Goal: Transaction & Acquisition: Purchase product/service

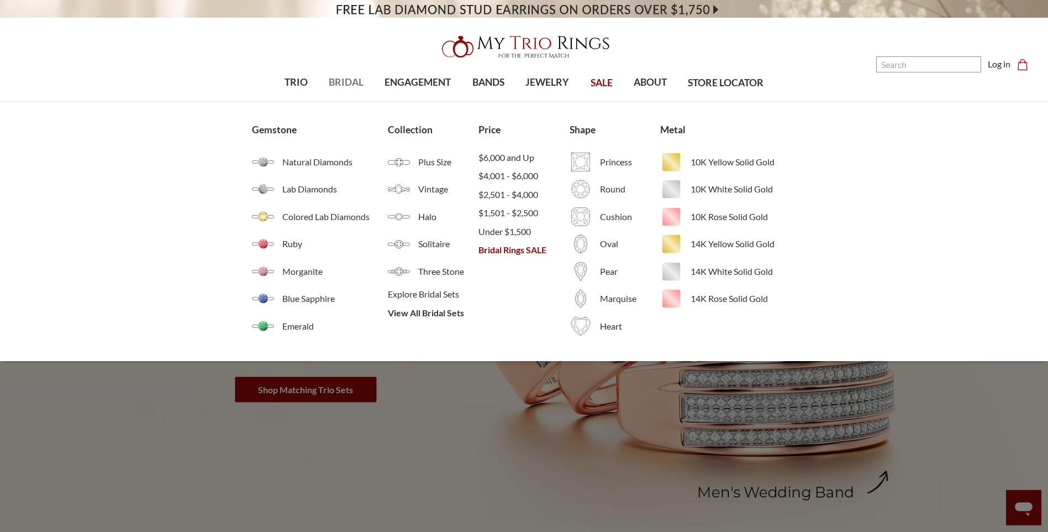
click at [343, 76] on span "BRIDAL" at bounding box center [346, 82] width 35 height 14
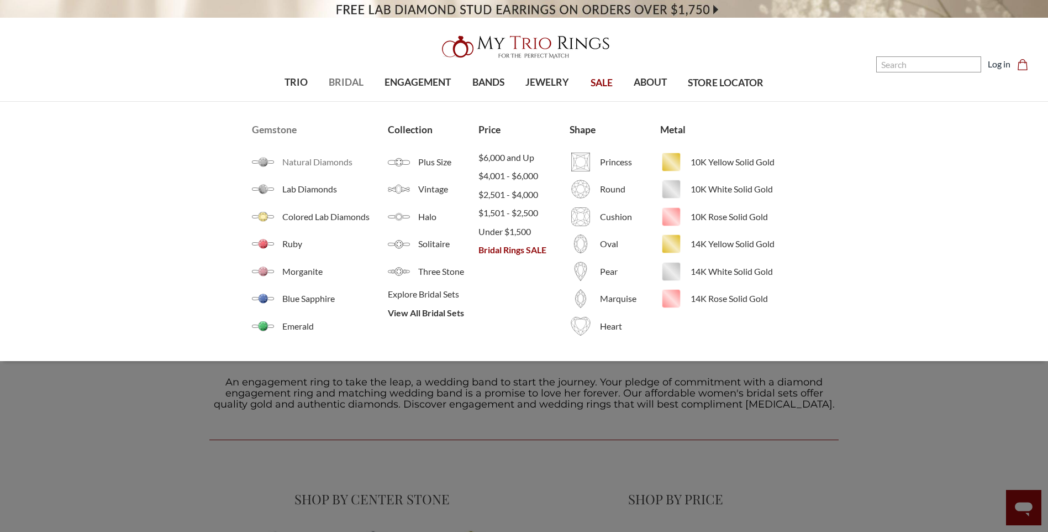
click at [315, 165] on span "Natural Diamonds" at bounding box center [335, 161] width 106 height 13
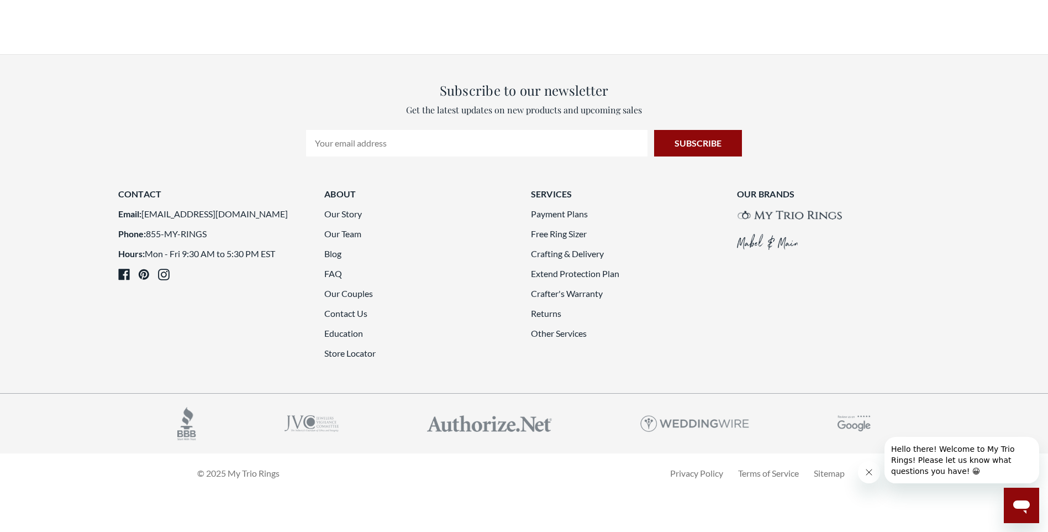
scroll to position [2873, 0]
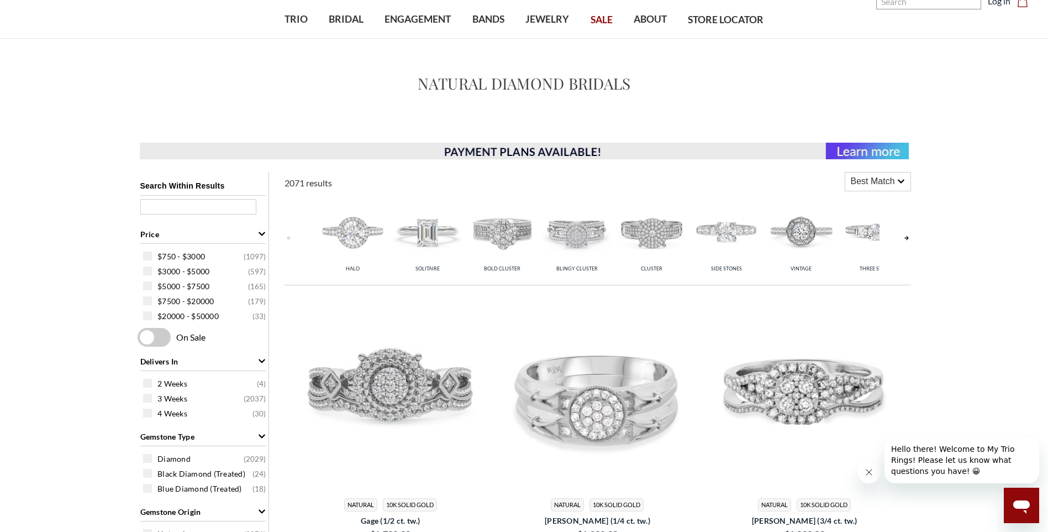
scroll to position [56, 0]
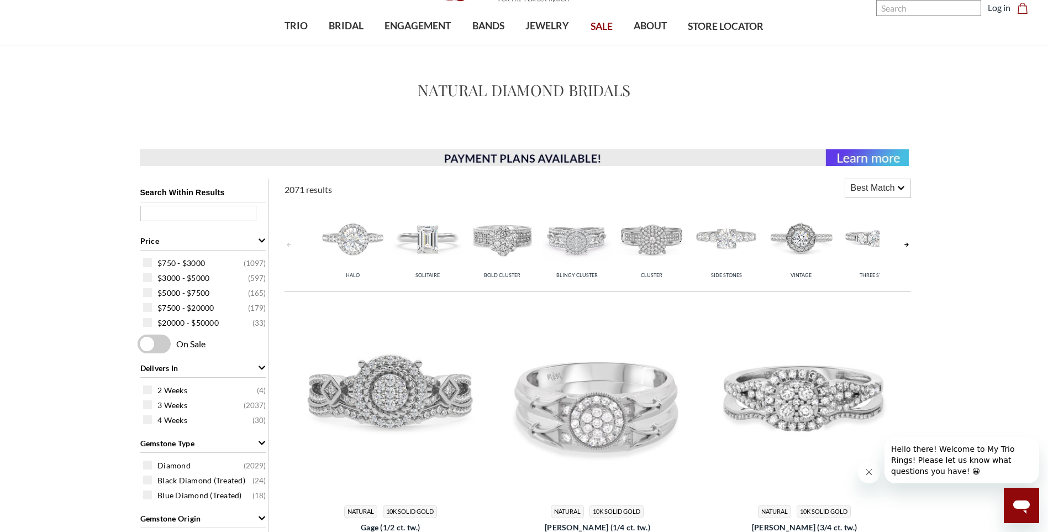
click at [908, 243] on link at bounding box center [906, 245] width 9 height 88
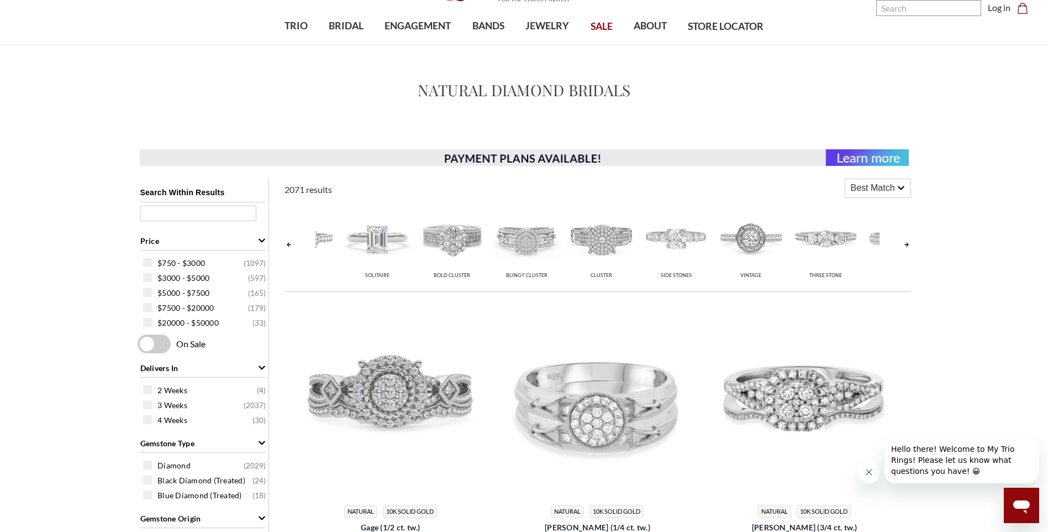
scroll to position [0, 75]
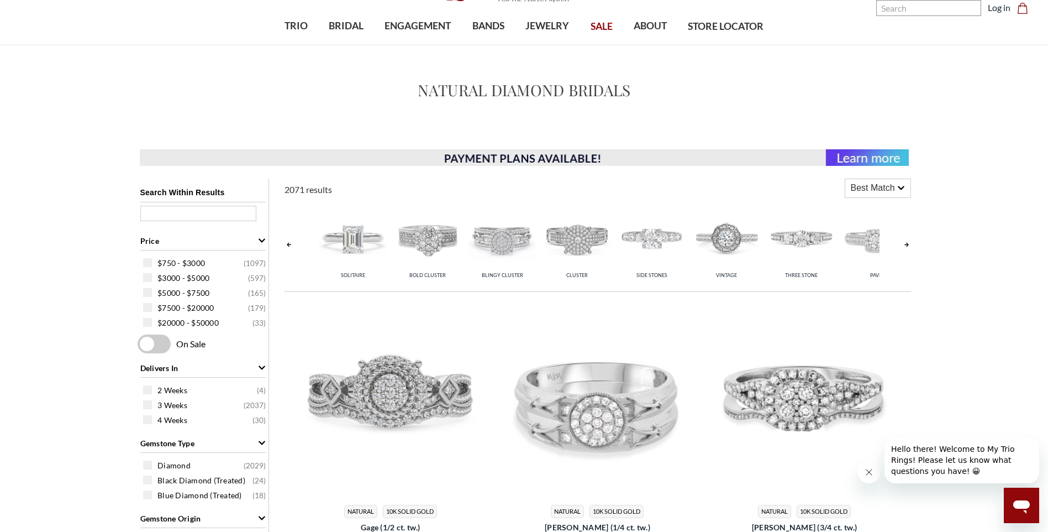
click at [908, 243] on link at bounding box center [906, 245] width 9 height 88
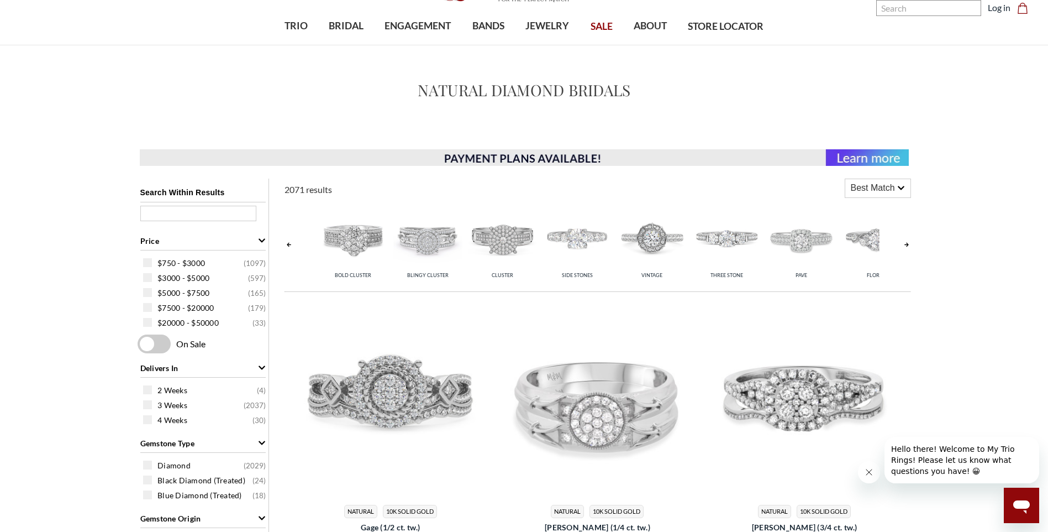
click at [908, 243] on link at bounding box center [906, 245] width 9 height 88
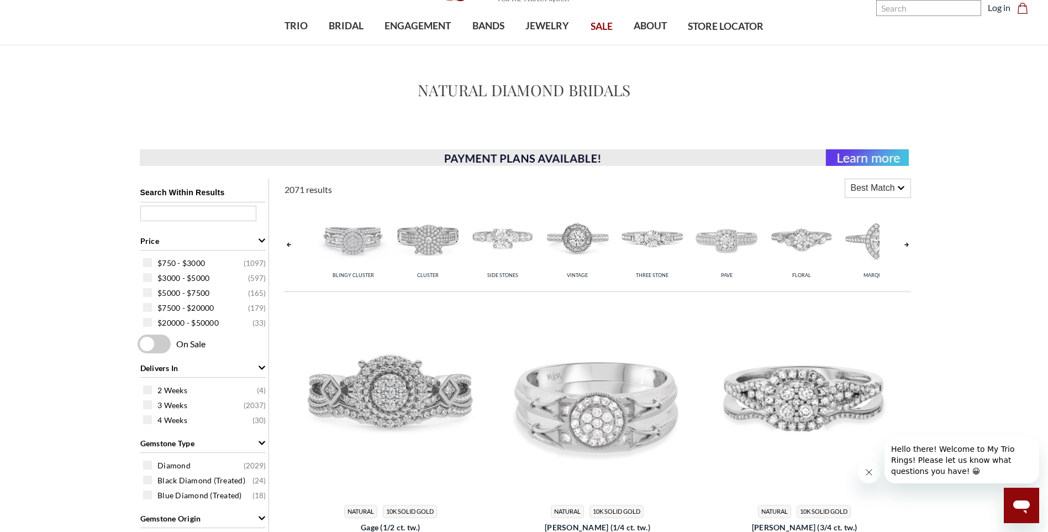
click at [908, 243] on link at bounding box center [906, 245] width 9 height 88
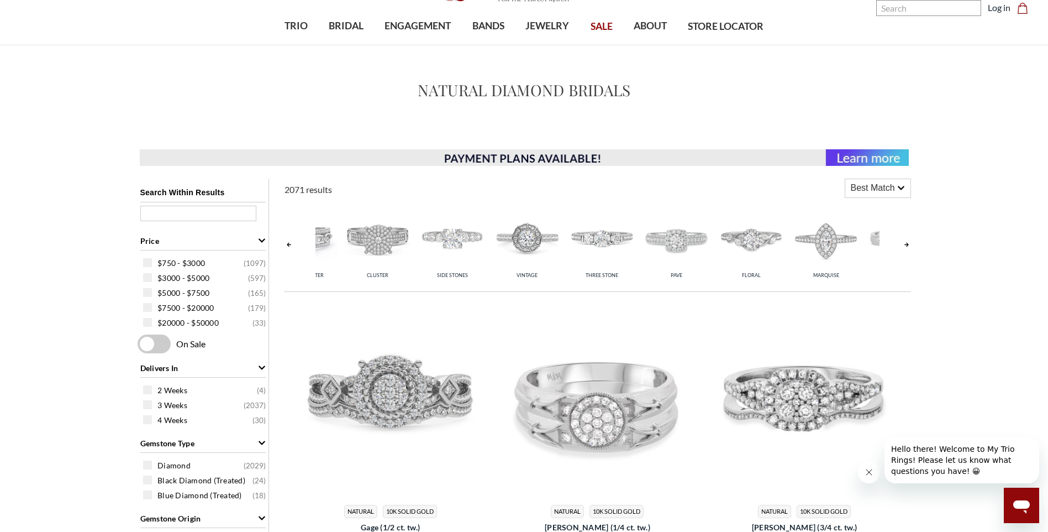
scroll to position [0, 298]
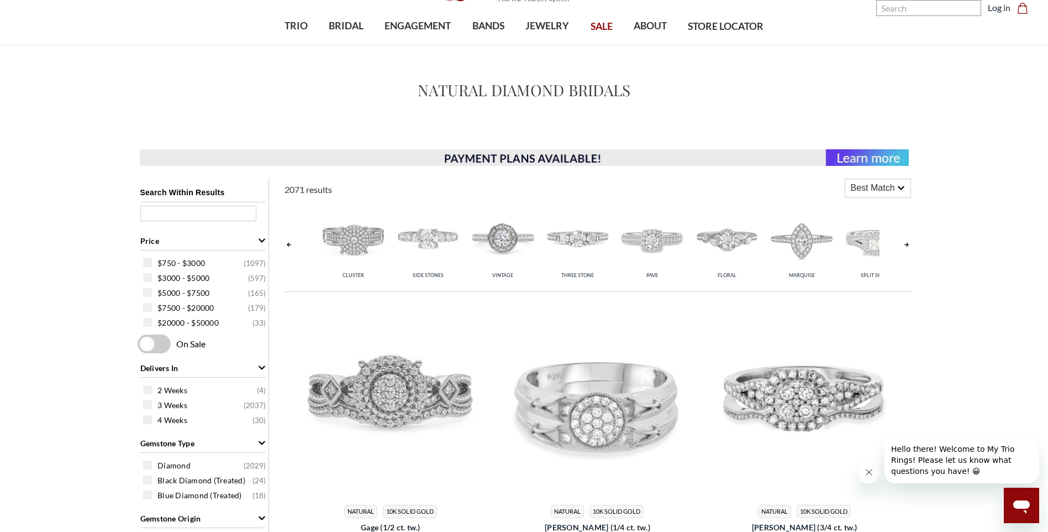
click at [908, 243] on link at bounding box center [906, 245] width 9 height 88
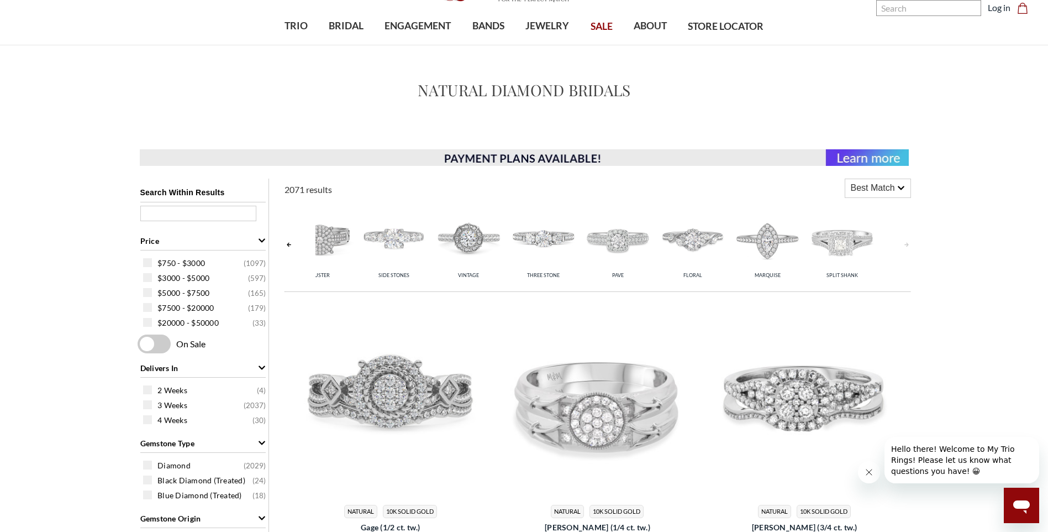
click at [908, 243] on link at bounding box center [906, 245] width 9 height 88
click at [288, 244] on link at bounding box center [289, 245] width 9 height 88
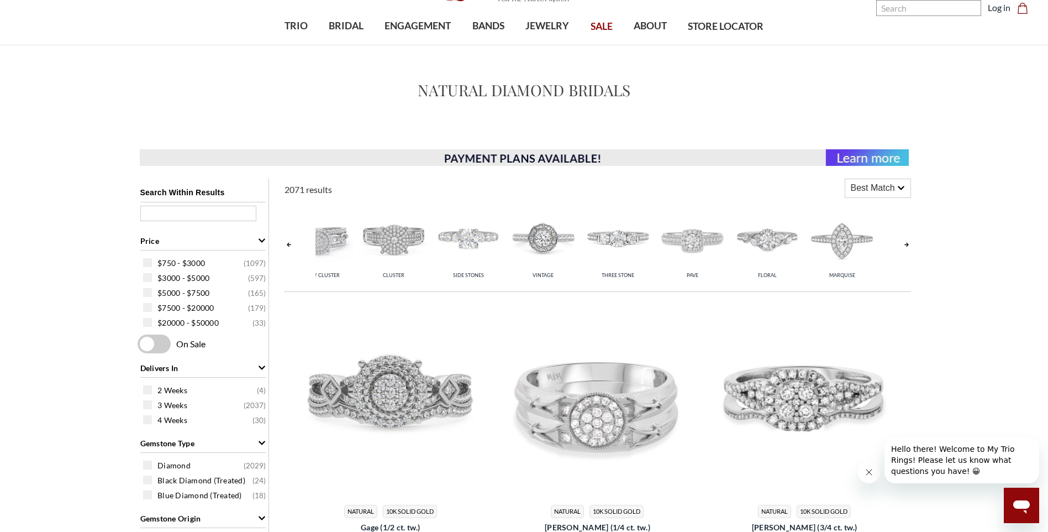
click at [288, 244] on link at bounding box center [289, 245] width 9 height 88
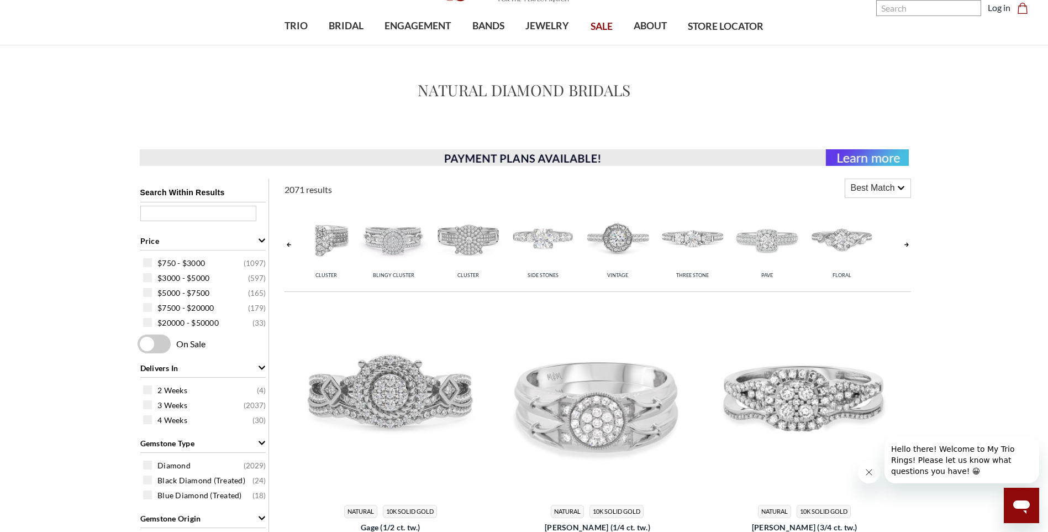
click at [288, 244] on link at bounding box center [289, 245] width 9 height 88
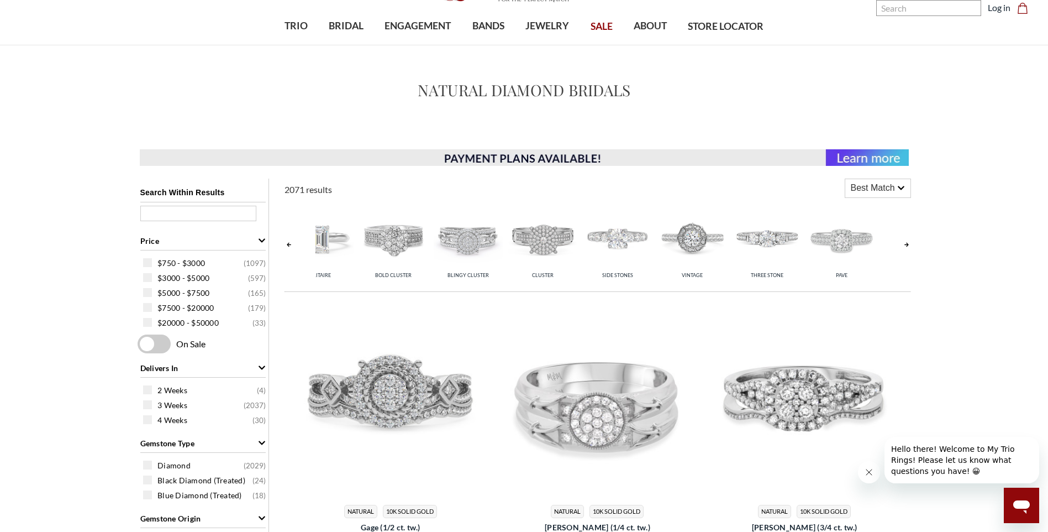
click at [288, 244] on link at bounding box center [289, 245] width 9 height 88
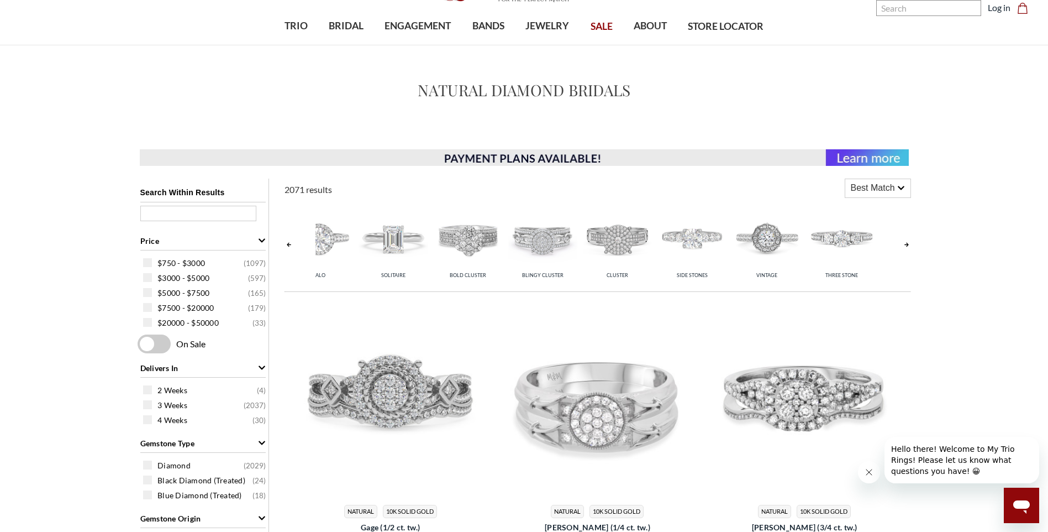
click at [287, 246] on link at bounding box center [289, 245] width 9 height 88
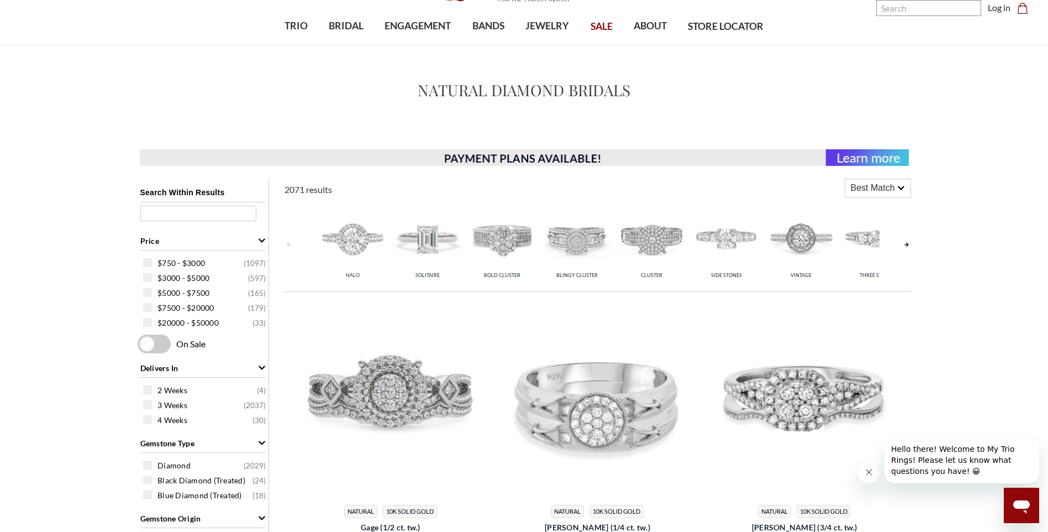
click at [287, 246] on link at bounding box center [289, 245] width 9 height 88
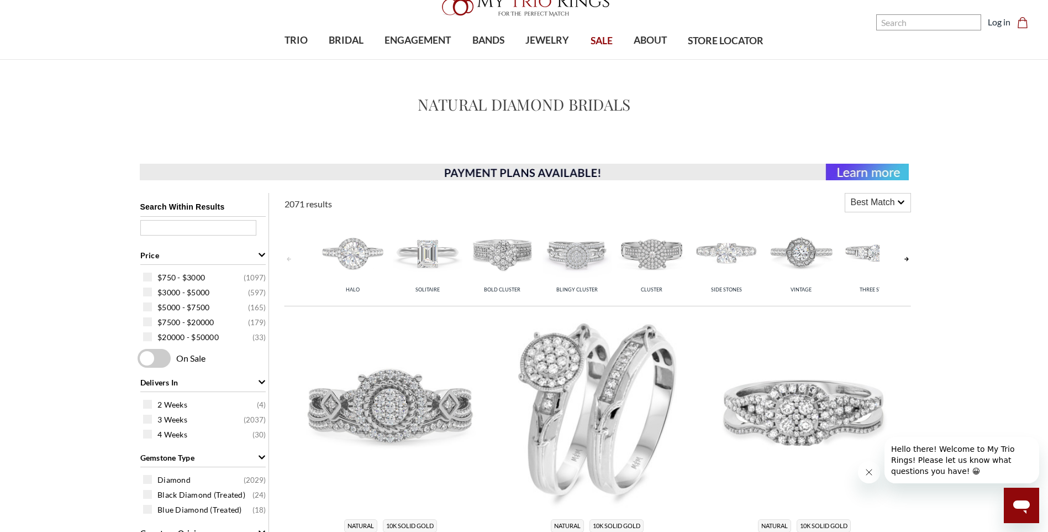
scroll to position [1, 0]
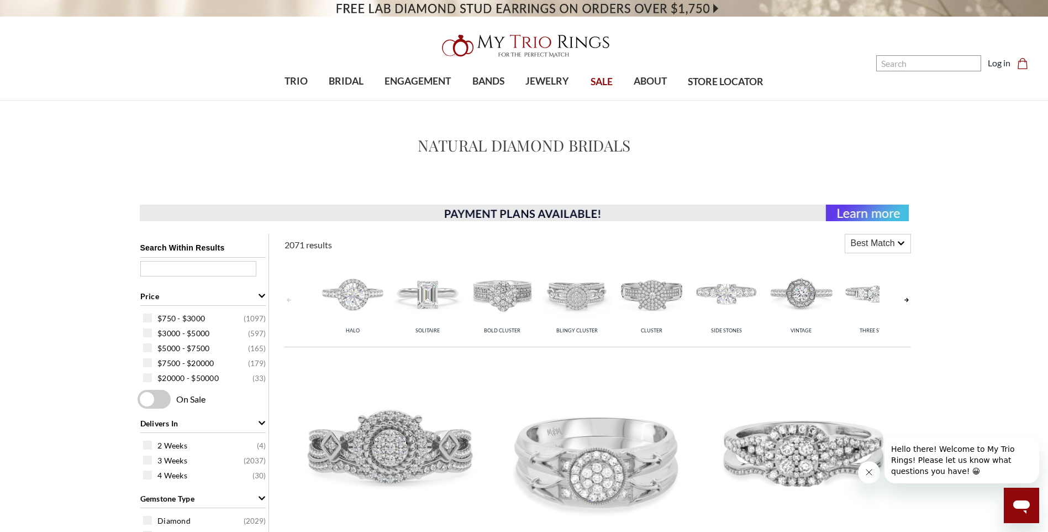
click at [659, 296] on img at bounding box center [651, 293] width 69 height 69
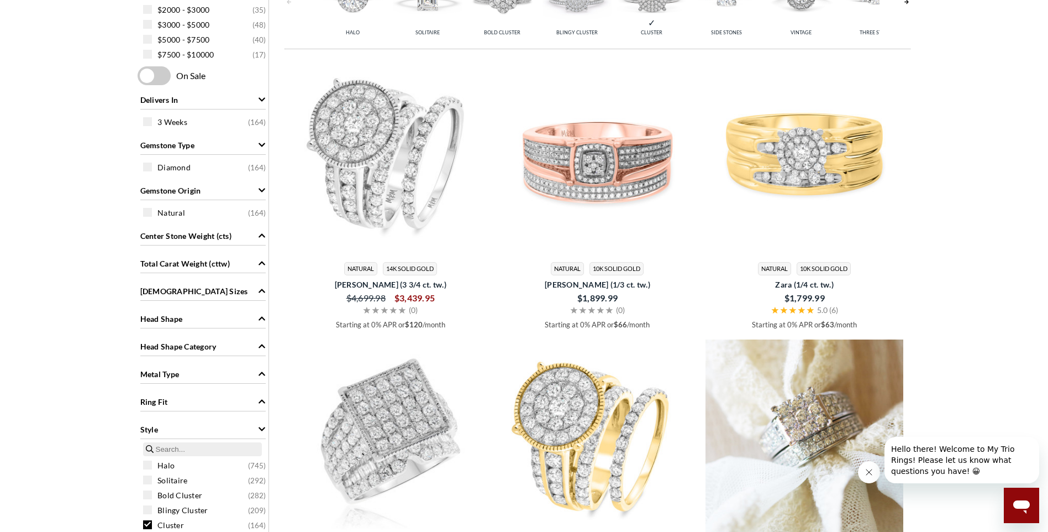
scroll to position [333, 0]
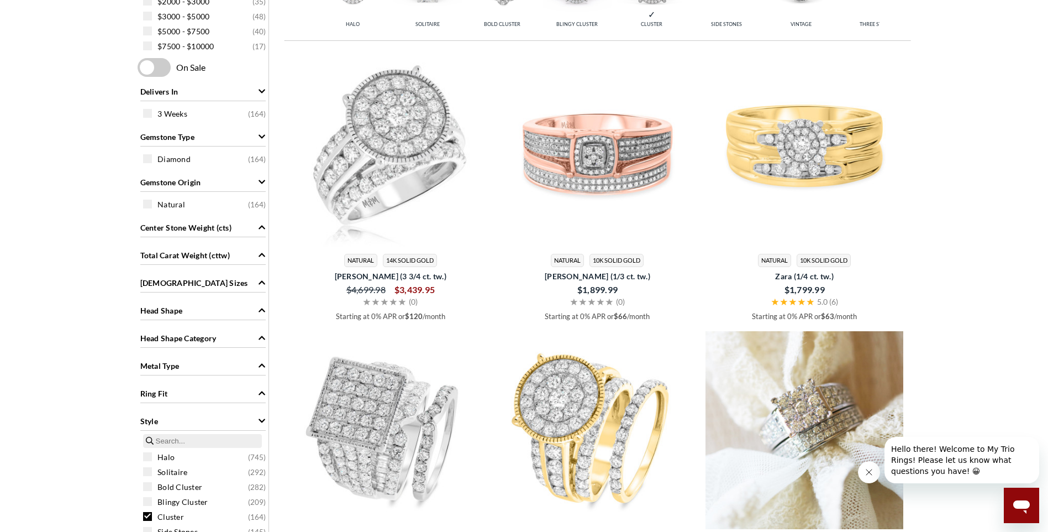
click at [383, 193] on img at bounding box center [391, 147] width 198 height 198
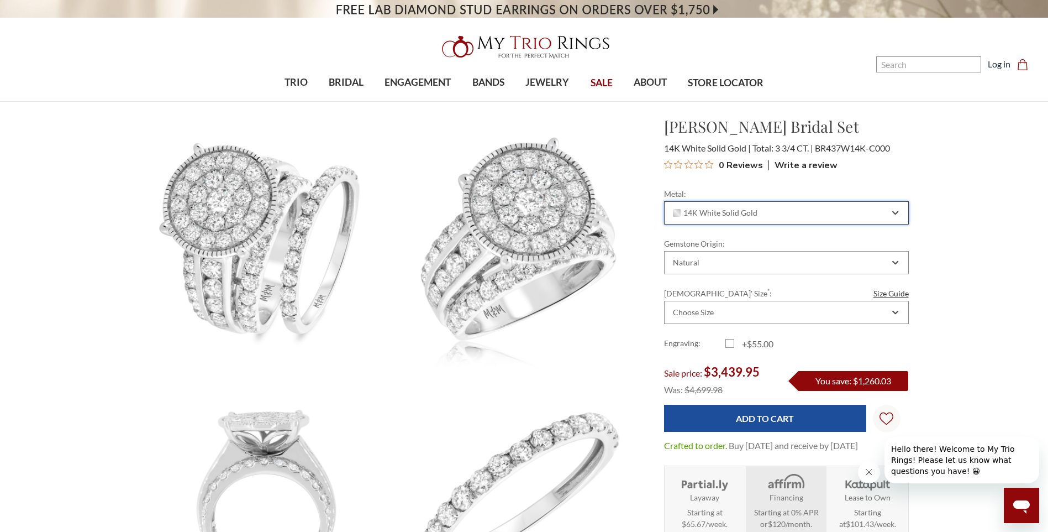
click at [895, 213] on icon "Combobox" at bounding box center [895, 212] width 6 height 7
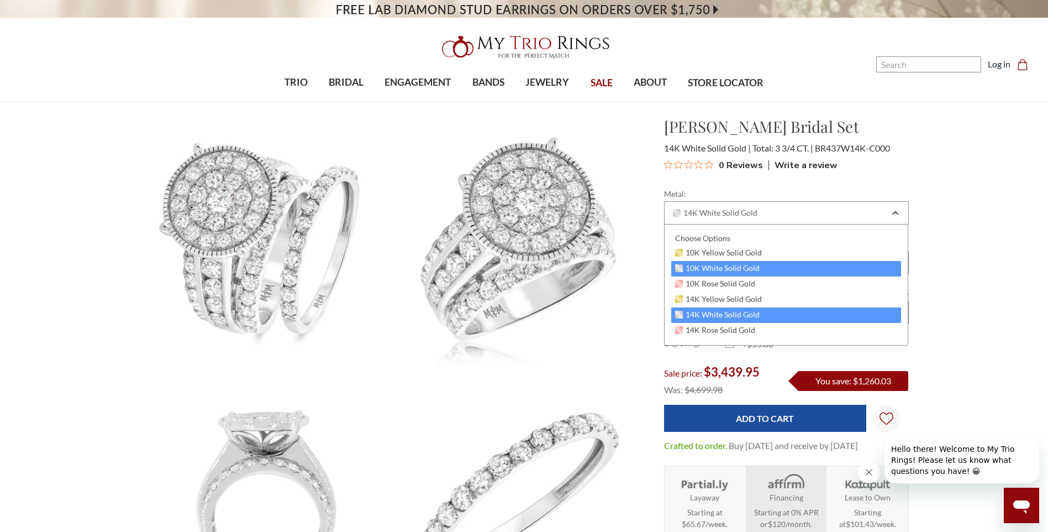
click at [779, 266] on div "10K White Solid Gold" at bounding box center [786, 268] width 230 height 15
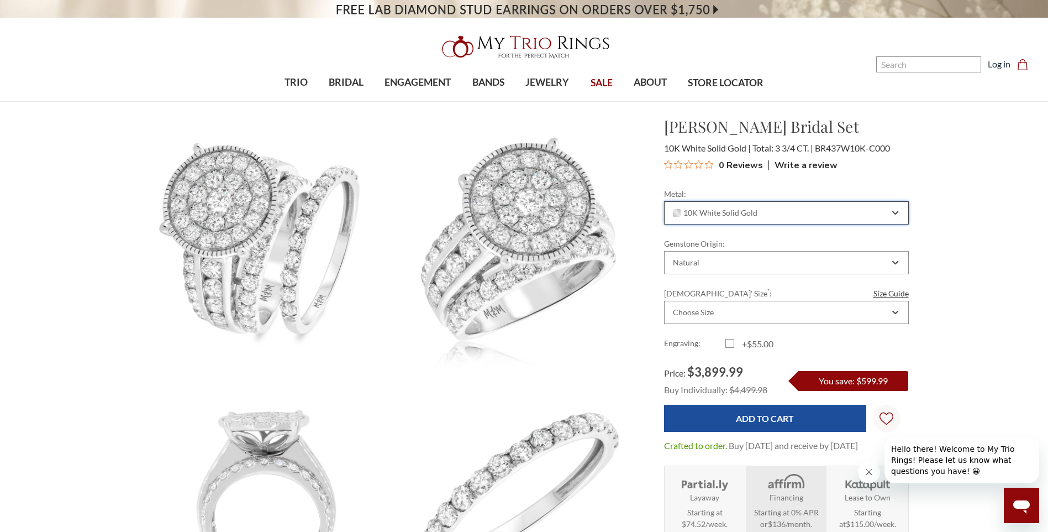
click at [896, 210] on icon "Combobox" at bounding box center [895, 212] width 6 height 7
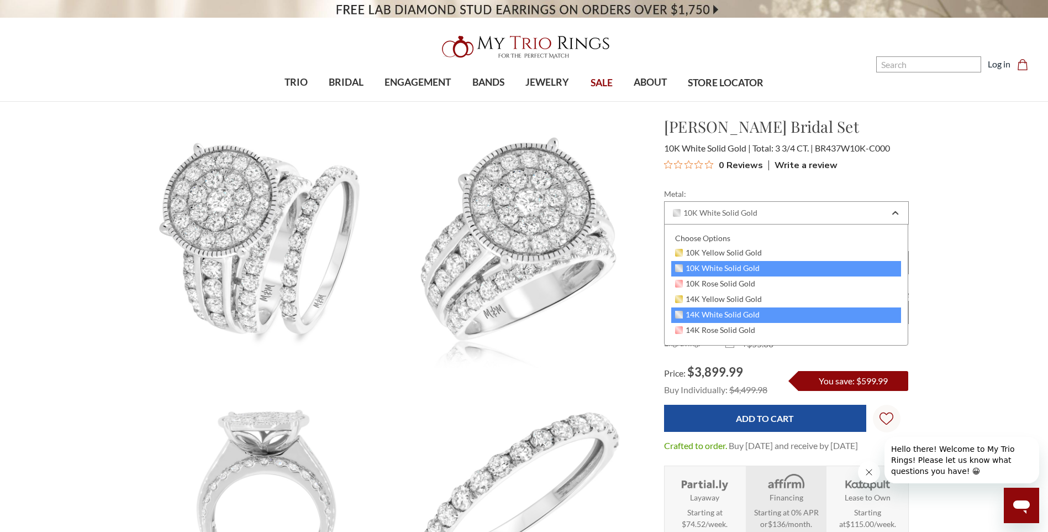
click at [819, 311] on div "14K White Solid Gold" at bounding box center [786, 314] width 230 height 15
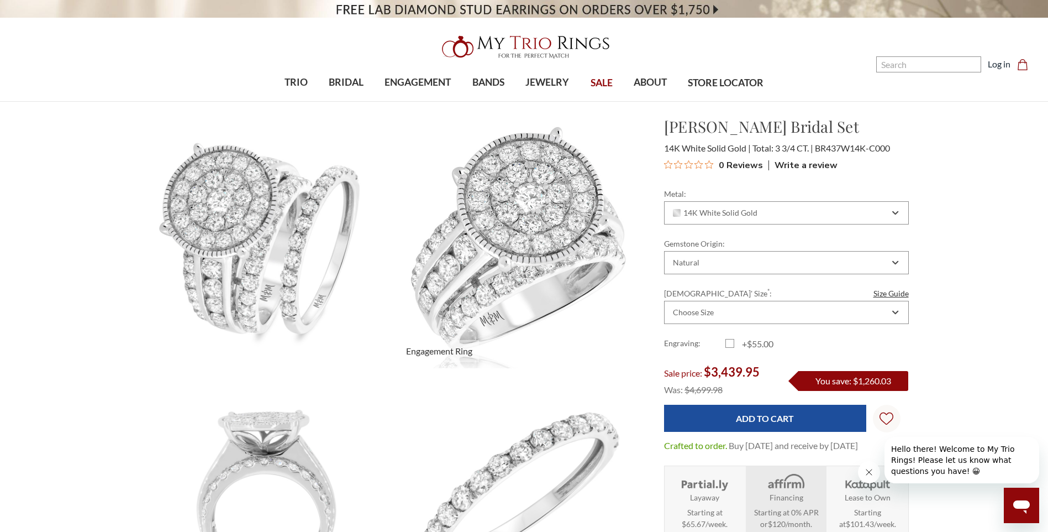
click at [507, 246] on img at bounding box center [519, 241] width 277 height 277
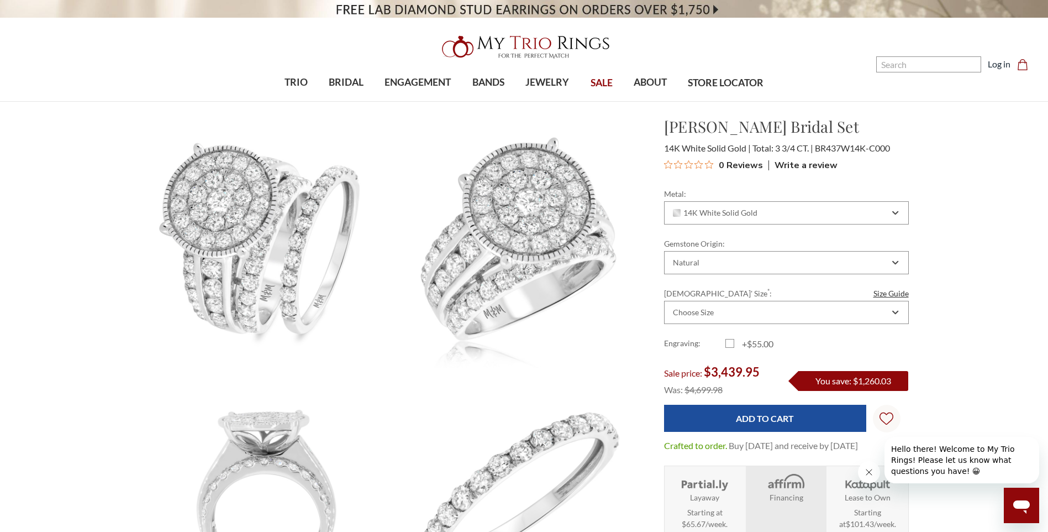
click at [865, 472] on icon "Close message from company" at bounding box center [869, 471] width 9 height 9
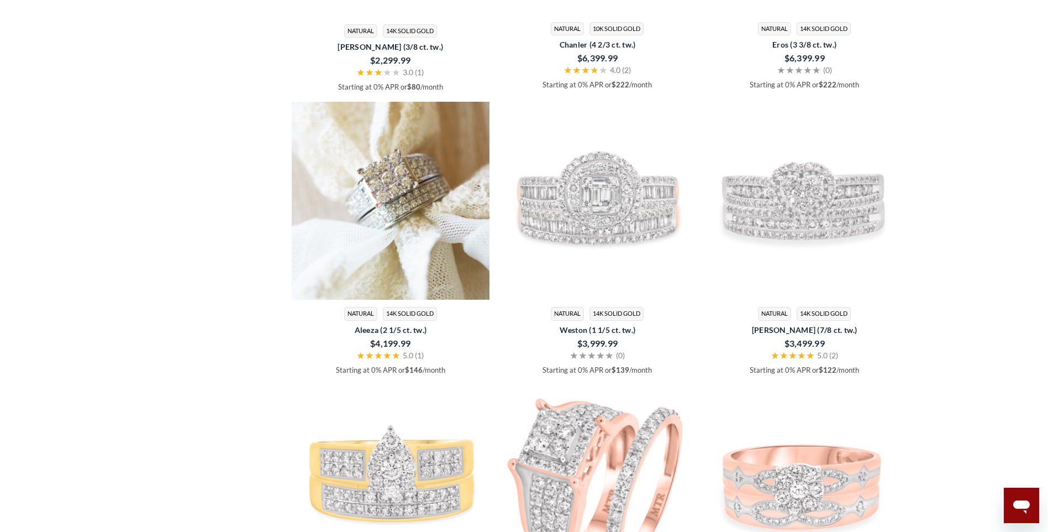
scroll to position [2819, 0]
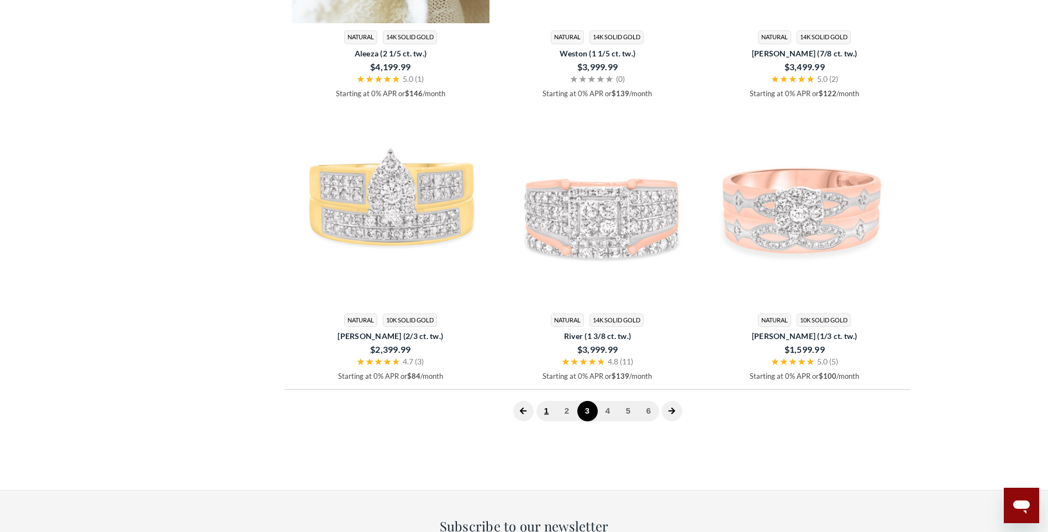
click at [546, 412] on link "1" at bounding box center [546, 411] width 20 height 20
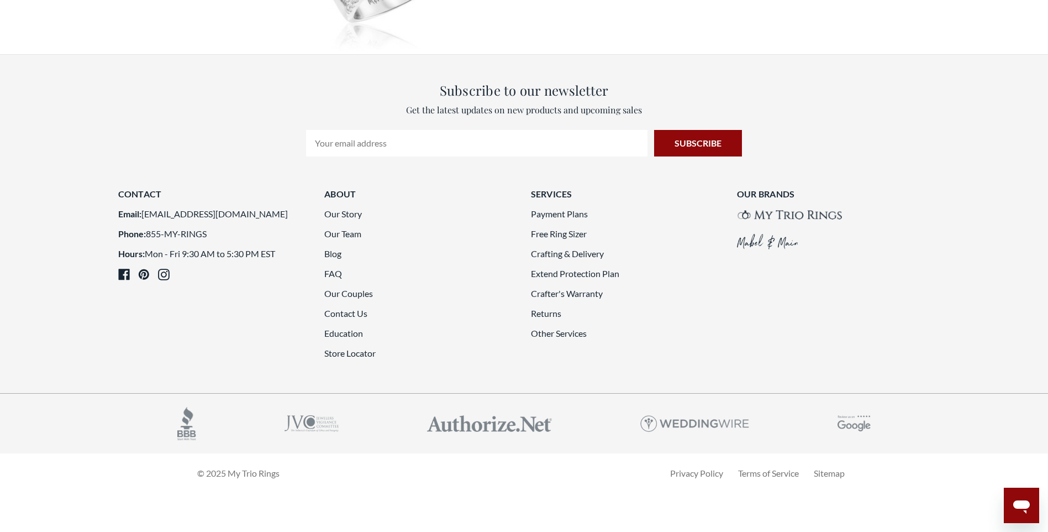
scroll to position [2929, 0]
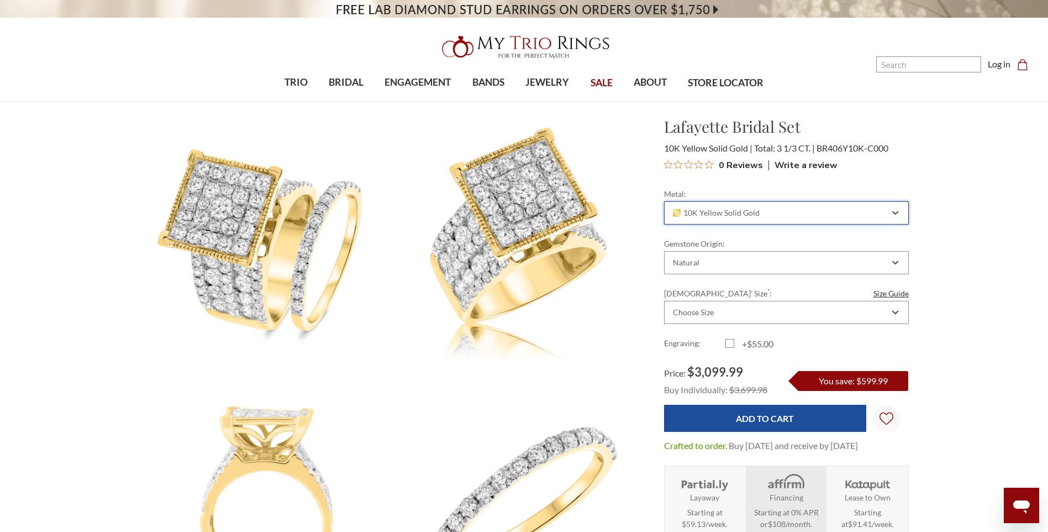
click at [725, 217] on div "10K Yellow Solid Gold" at bounding box center [786, 212] width 245 height 23
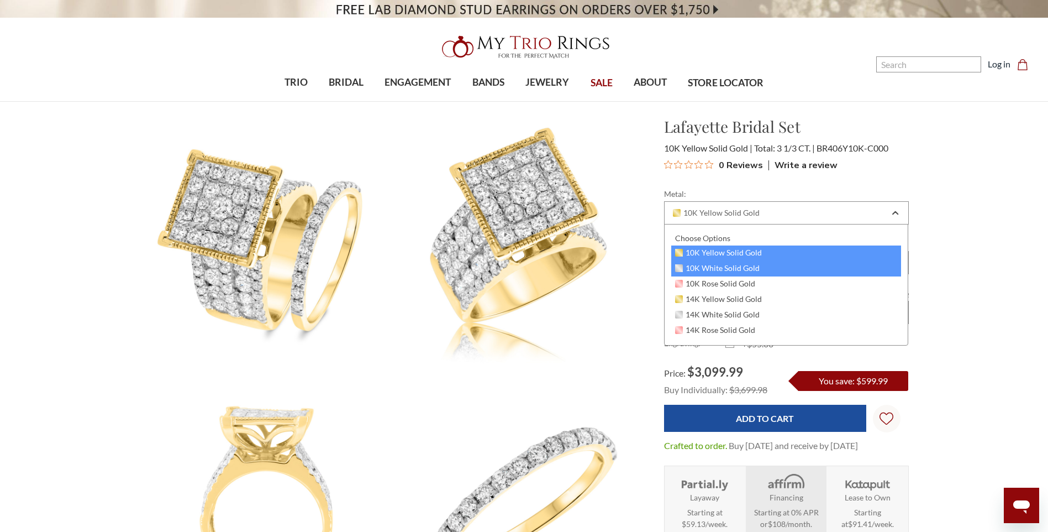
click at [741, 264] on span "10K White Solid Gold" at bounding box center [717, 268] width 85 height 9
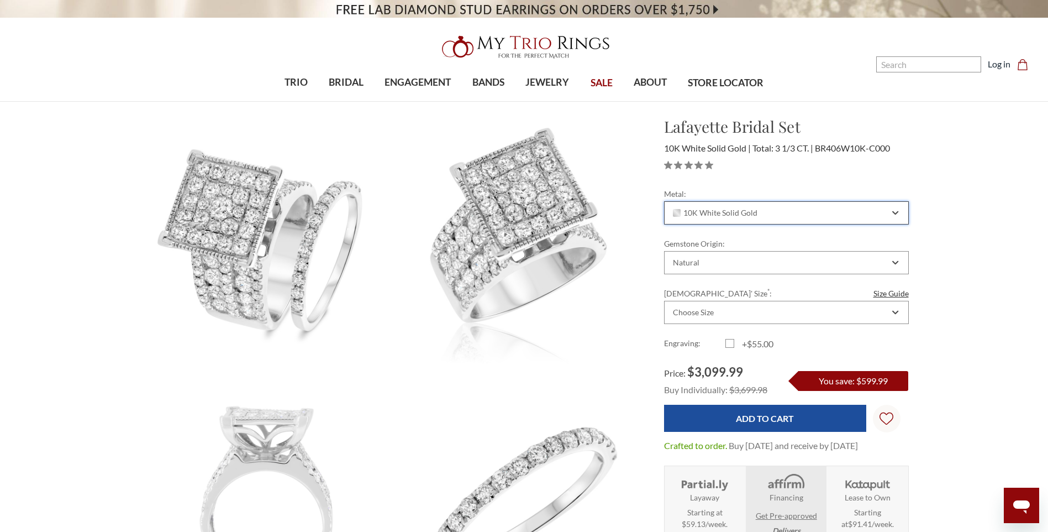
click at [725, 214] on span "10K White Solid Gold" at bounding box center [715, 212] width 85 height 9
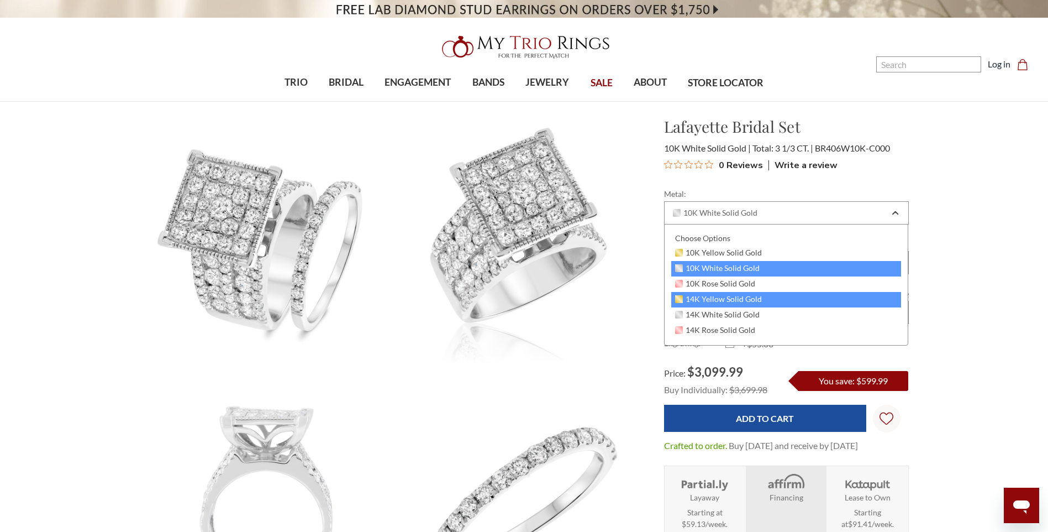
click at [734, 299] on span "14K Yellow Solid Gold" at bounding box center [718, 298] width 87 height 9
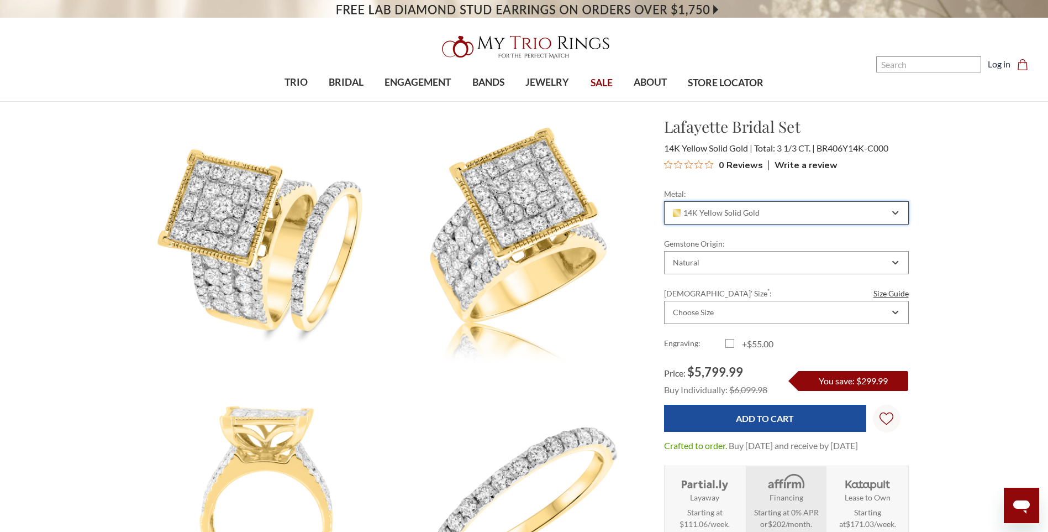
click at [704, 215] on span "14K Yellow Solid Gold" at bounding box center [716, 212] width 87 height 9
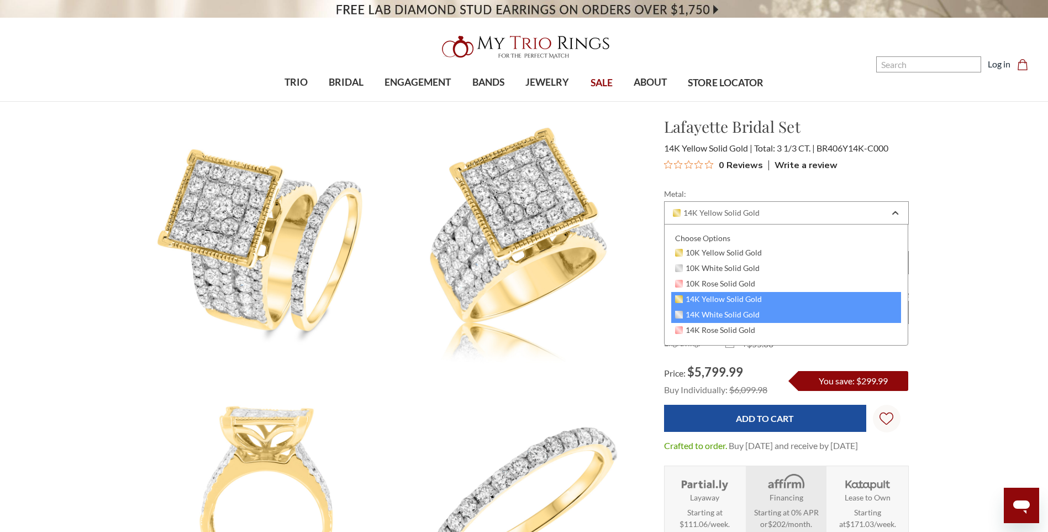
click at [702, 317] on span "14K White Solid Gold" at bounding box center [717, 314] width 85 height 9
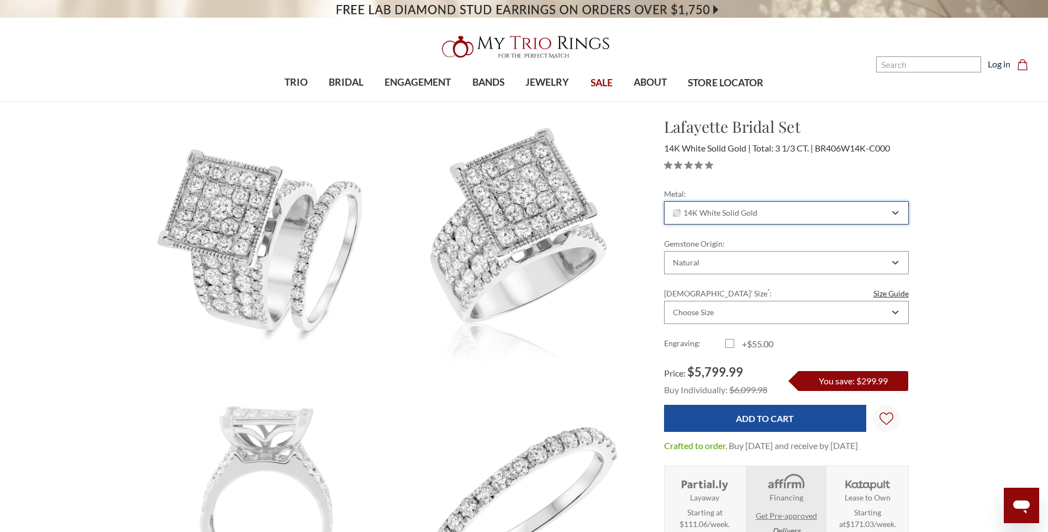
click at [706, 211] on span "14K White Solid Gold" at bounding box center [715, 212] width 85 height 9
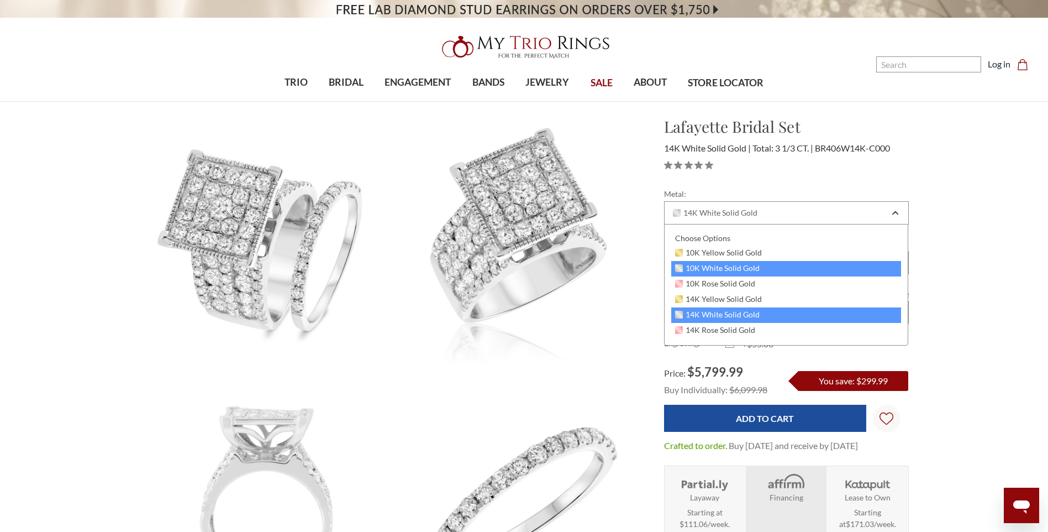
click at [702, 265] on span "10K White Solid Gold" at bounding box center [717, 268] width 85 height 9
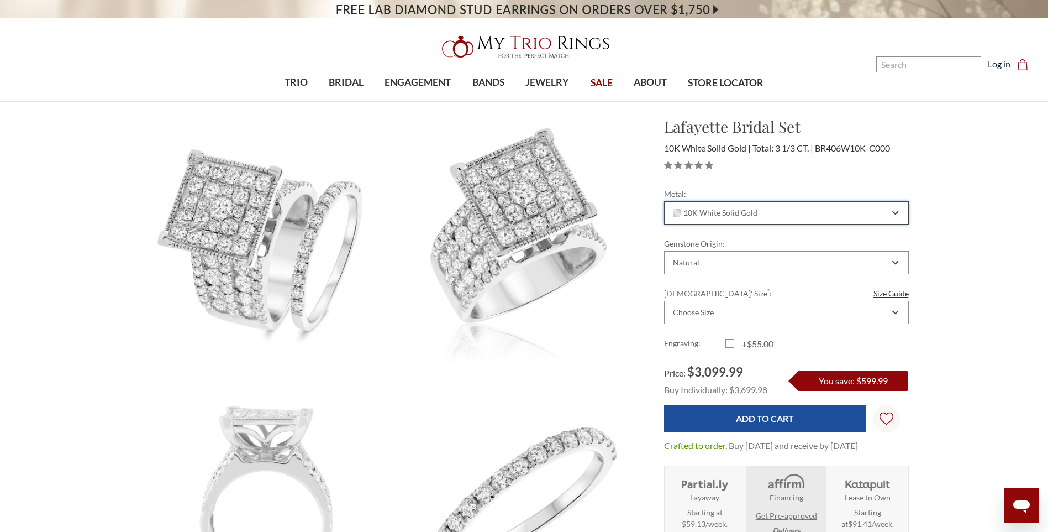
click at [701, 209] on span "10K White Solid Gold" at bounding box center [715, 212] width 85 height 9
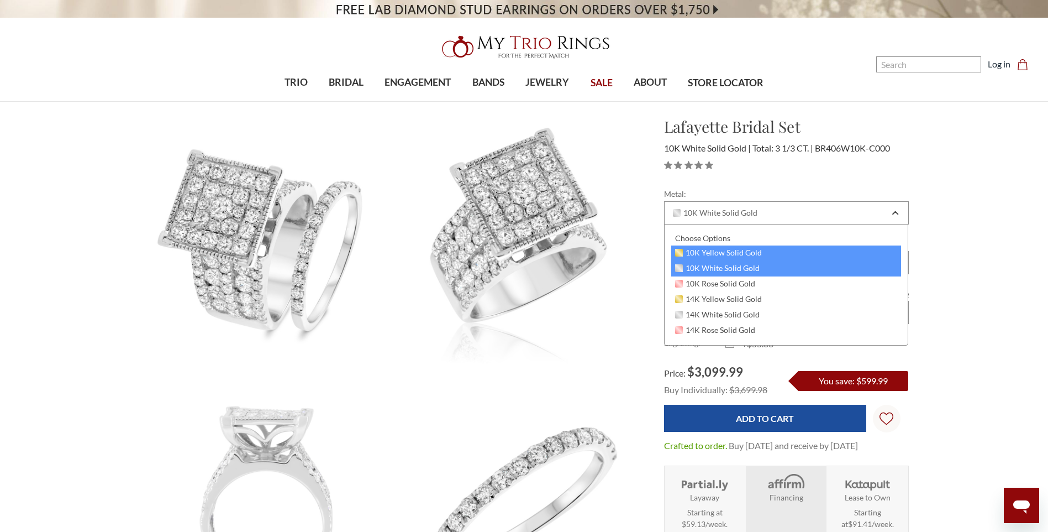
click at [713, 255] on span "10K Yellow Solid Gold" at bounding box center [718, 252] width 87 height 9
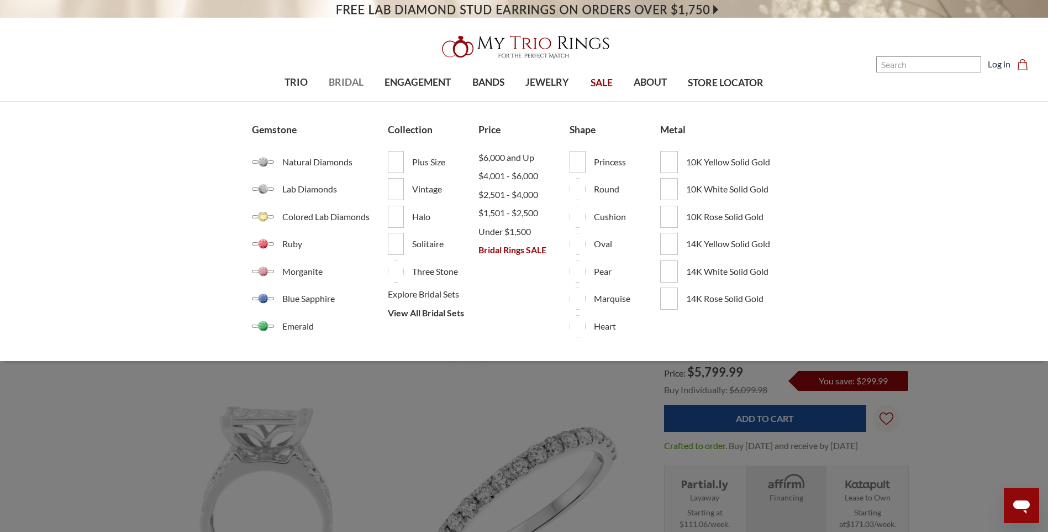
click at [344, 81] on span "BRIDAL" at bounding box center [346, 82] width 35 height 14
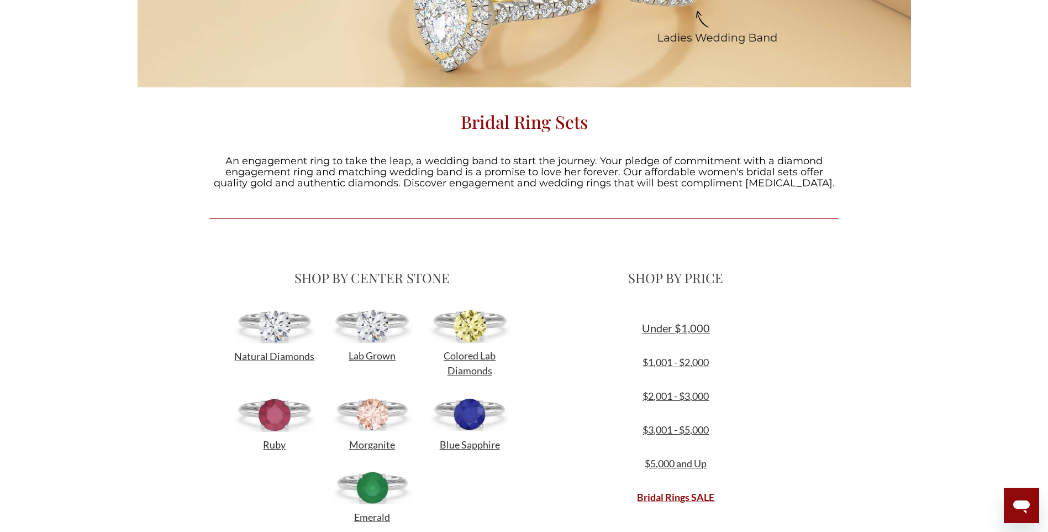
click at [278, 336] on img at bounding box center [274, 326] width 81 height 34
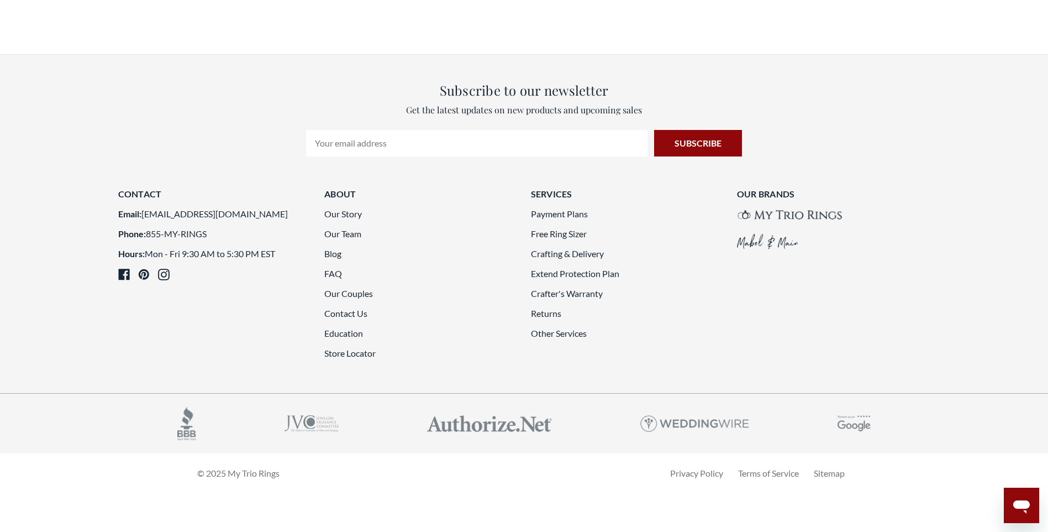
scroll to position [2928, 0]
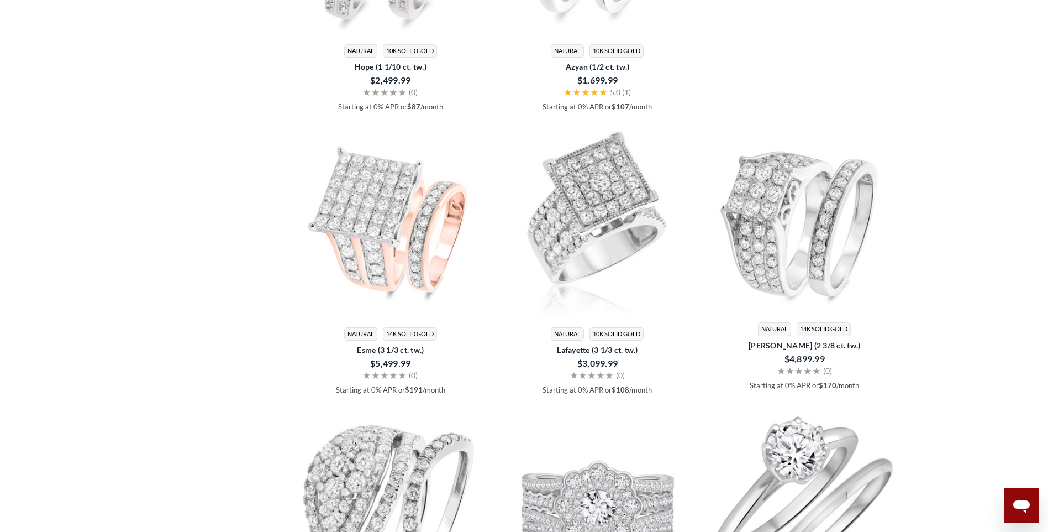
scroll to position [1217, 0]
